Goal: Obtain resource: Obtain resource

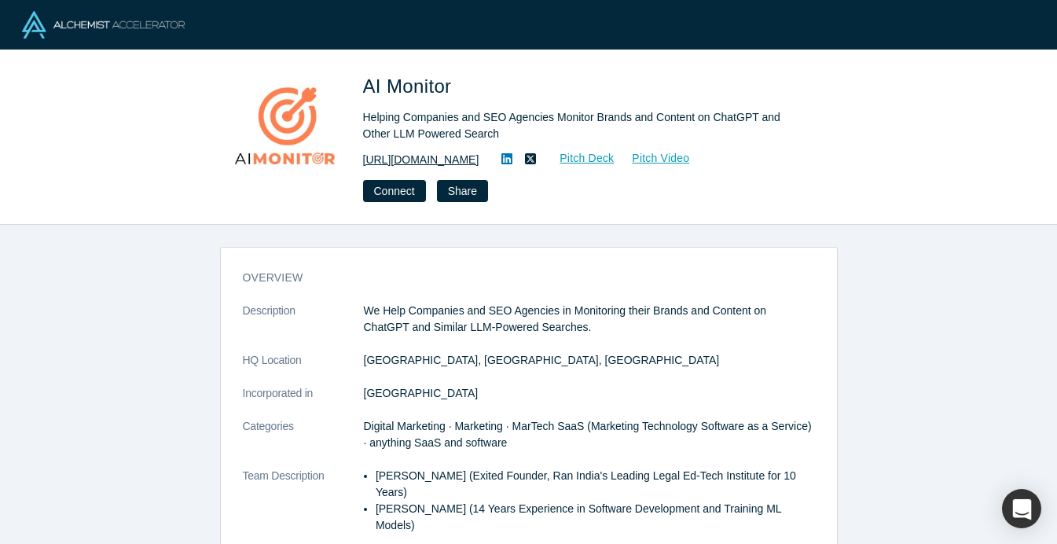
click at [435, 164] on link "[URL][DOMAIN_NAME]" at bounding box center [421, 160] width 116 height 16
click at [614, 158] on link "Pitch Deck" at bounding box center [578, 158] width 72 height 18
click at [512, 160] on icon at bounding box center [506, 158] width 11 height 13
